Goal: Transaction & Acquisition: Purchase product/service

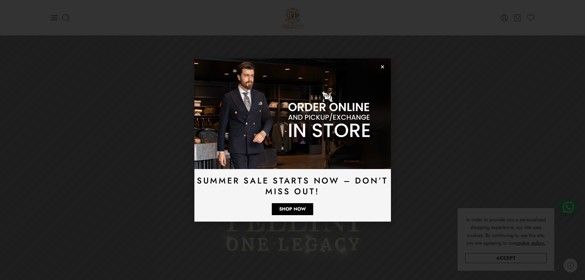
click at [381, 66] on icon "Close" at bounding box center [382, 66] width 5 height 5
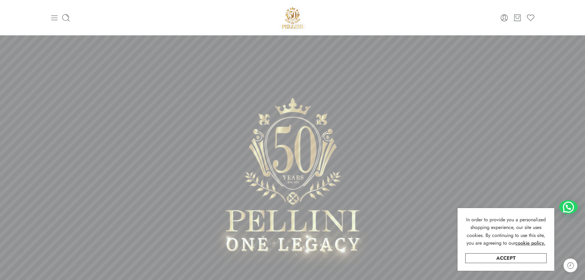
click at [52, 19] on icon at bounding box center [54, 18] width 9 height 9
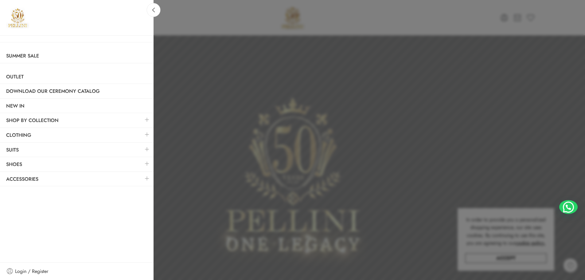
click at [148, 135] on link at bounding box center [147, 134] width 13 height 13
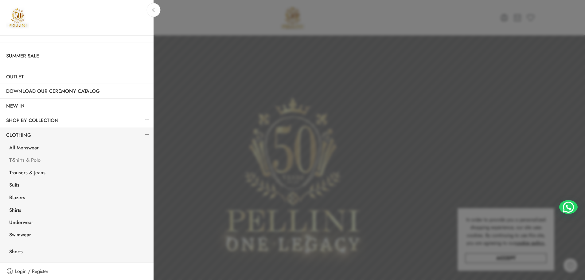
click at [23, 161] on link "T-Shirts & Polo" at bounding box center [78, 160] width 150 height 13
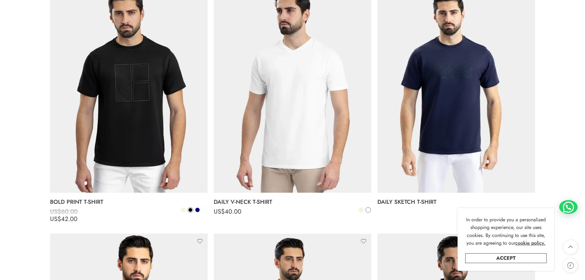
scroll to position [891, 0]
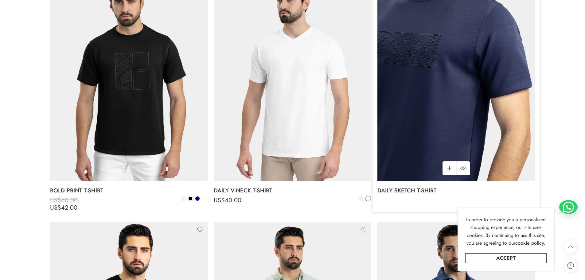
click at [443, 89] on img at bounding box center [456, 76] width 158 height 210
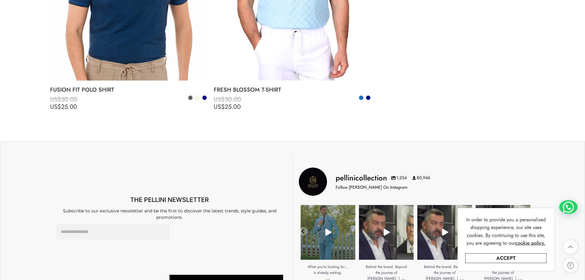
scroll to position [2770, 0]
